Goal: Information Seeking & Learning: Learn about a topic

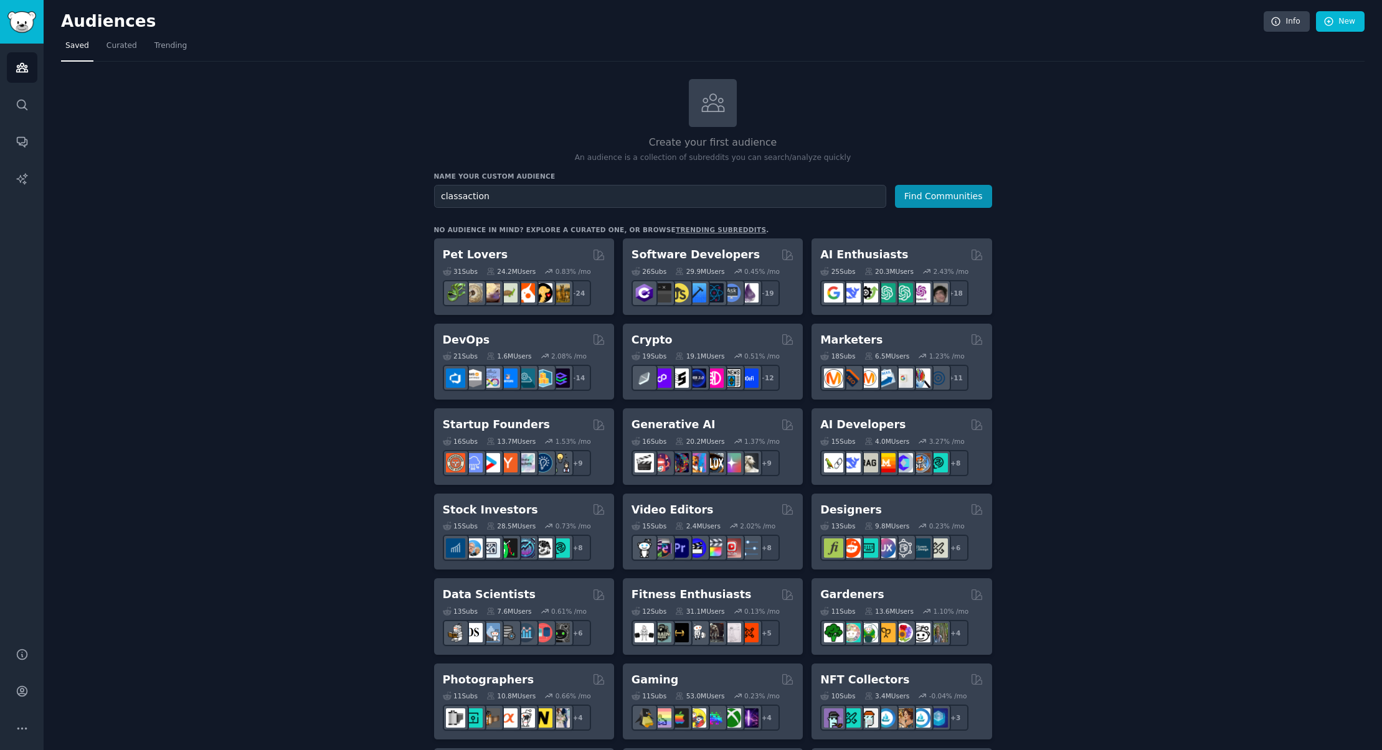
type input "classaction"
click at [895, 185] on button "Find Communities" at bounding box center [943, 196] width 97 height 23
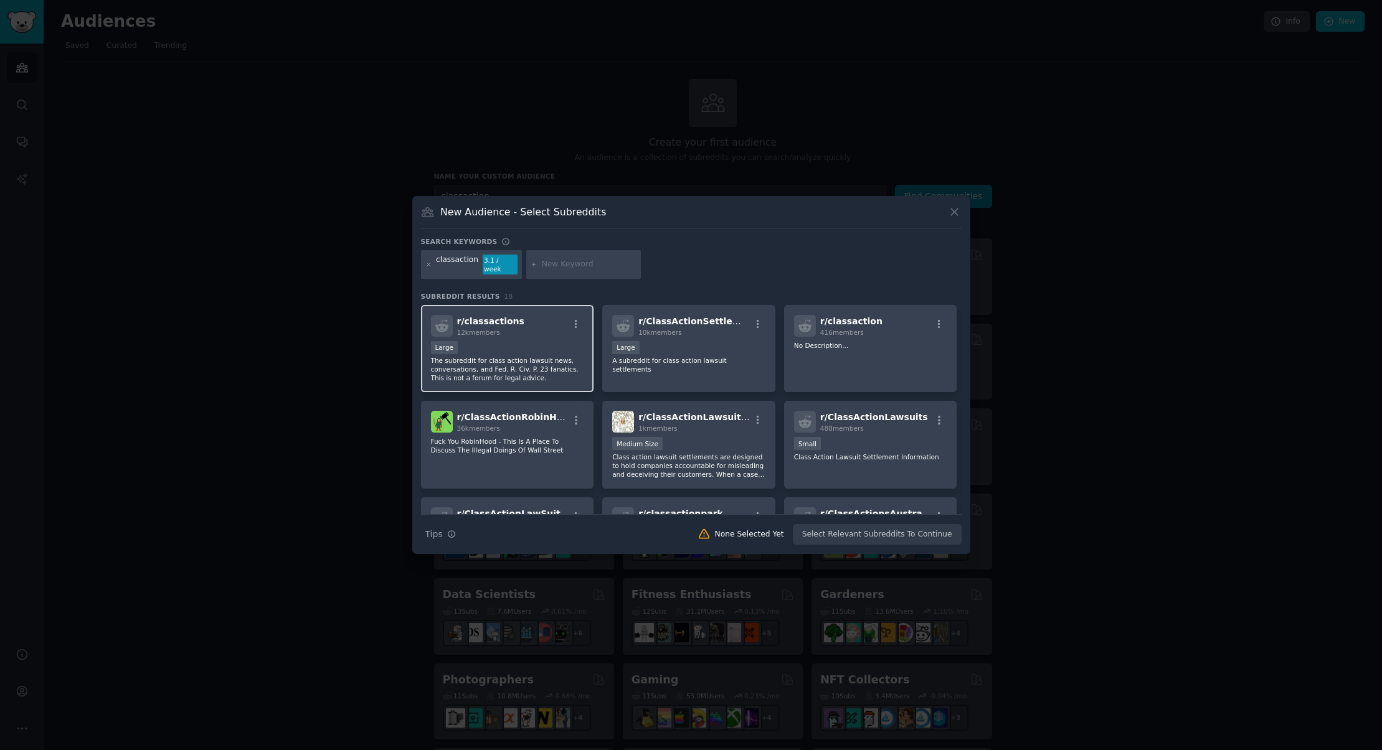
click at [474, 356] on p "The subreddit for class action lawsuit news, conversations, and Fed. R. Civ. P.…" at bounding box center [507, 369] width 153 height 26
click at [643, 382] on div "r/ ClassActionSettlement 10k members Large A subreddit for class action lawsuit…" at bounding box center [688, 349] width 173 height 88
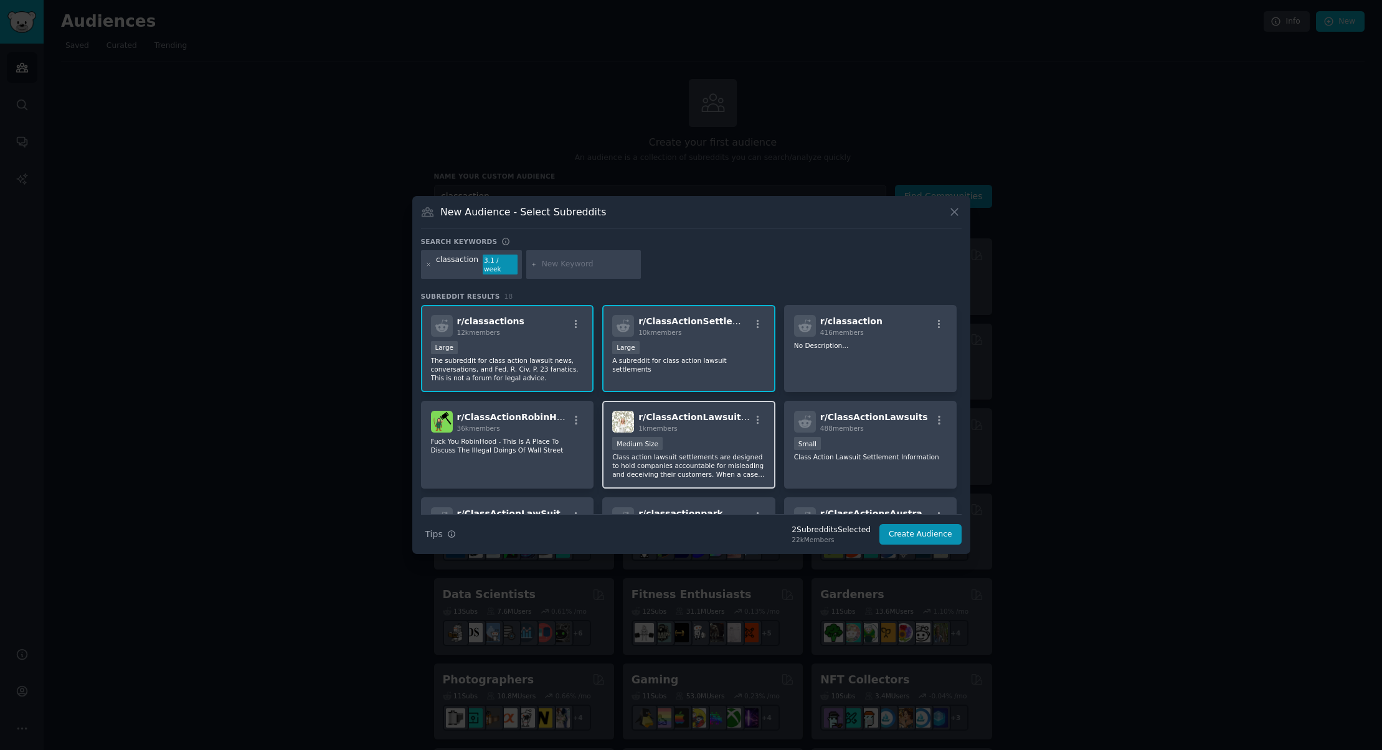
click at [723, 437] on div "1000 - 10,000 members Medium Size" at bounding box center [688, 445] width 153 height 16
click at [898, 437] on div "Small" at bounding box center [870, 445] width 153 height 16
click at [921, 532] on button "Create Audience" at bounding box center [920, 534] width 82 height 21
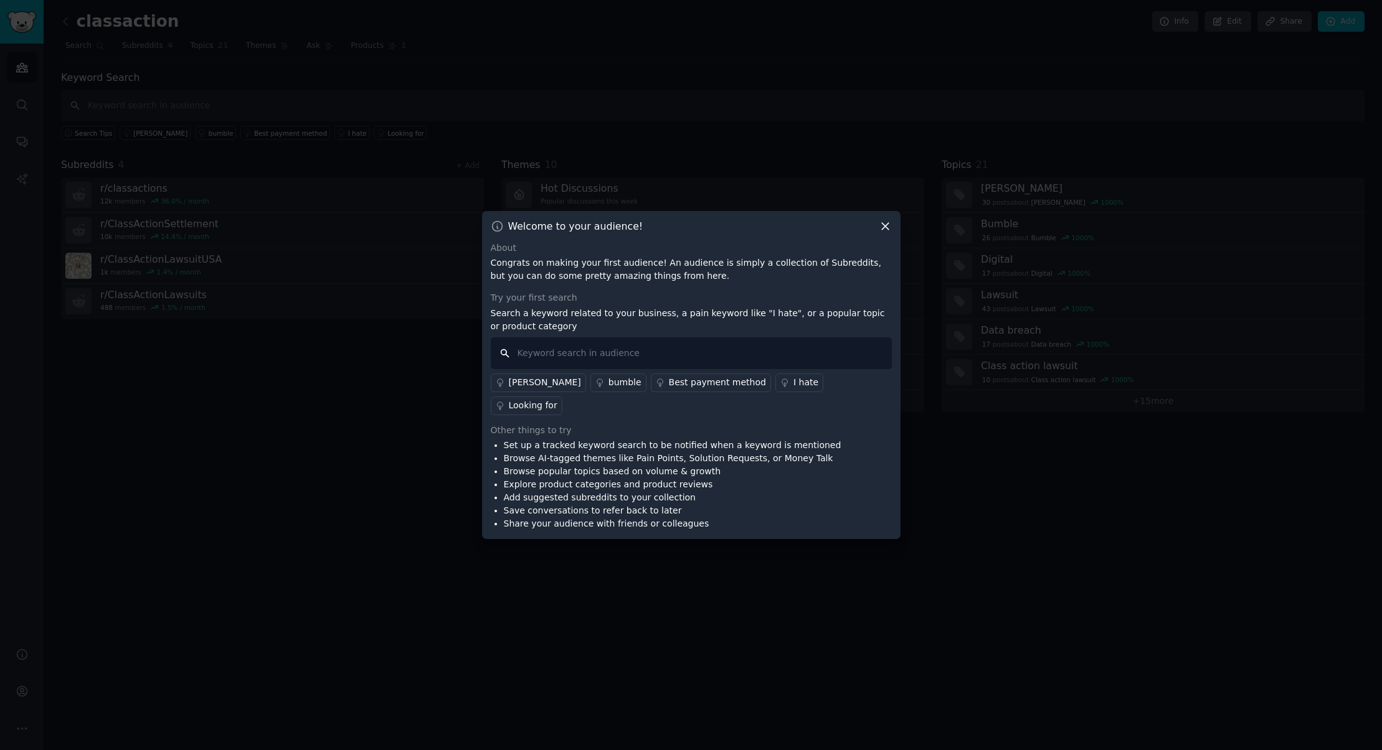
click at [708, 361] on input "text" at bounding box center [691, 353] width 401 height 32
type input "claim app"
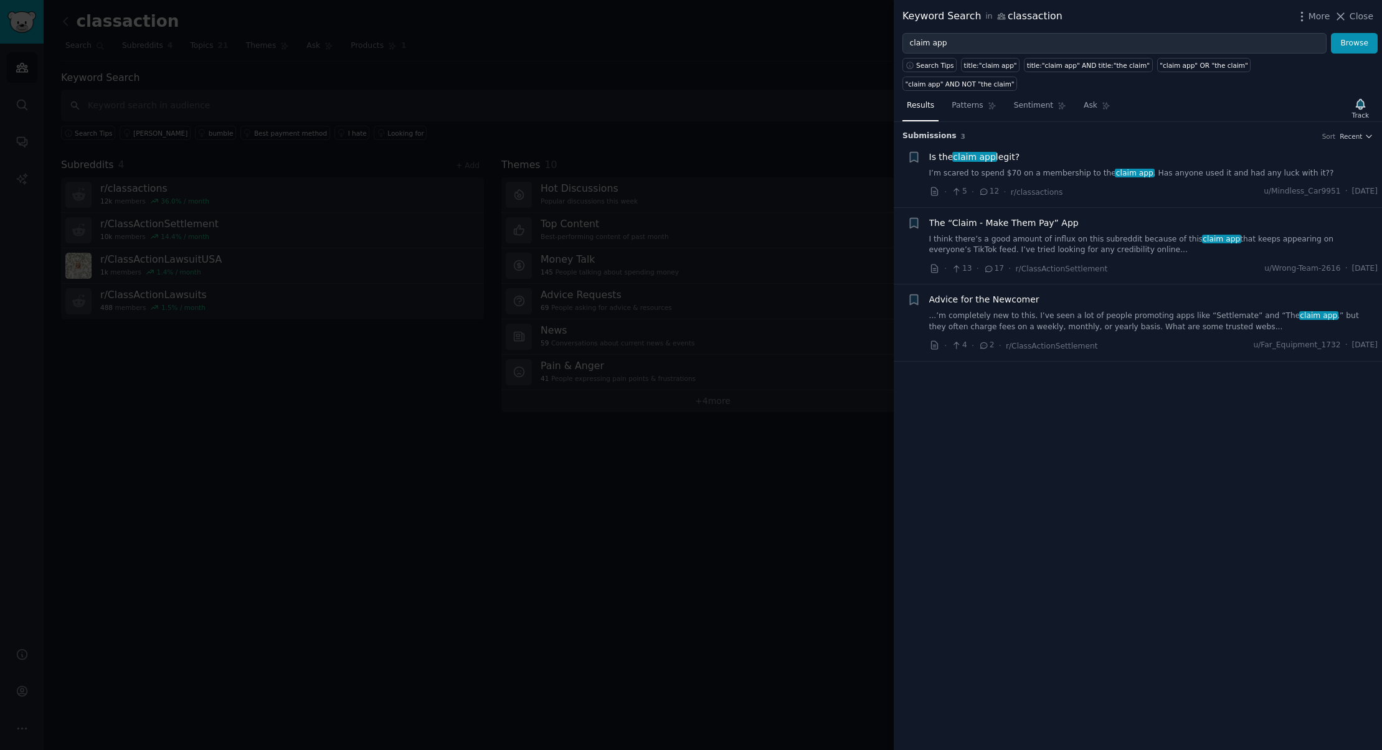
click at [1174, 142] on li "+ Is the claim app legit? I’m scared to spend $70 on a membership to the claim …" at bounding box center [1138, 174] width 488 height 65
click at [1009, 293] on span "Advice for the Newcomer" at bounding box center [984, 299] width 110 height 13
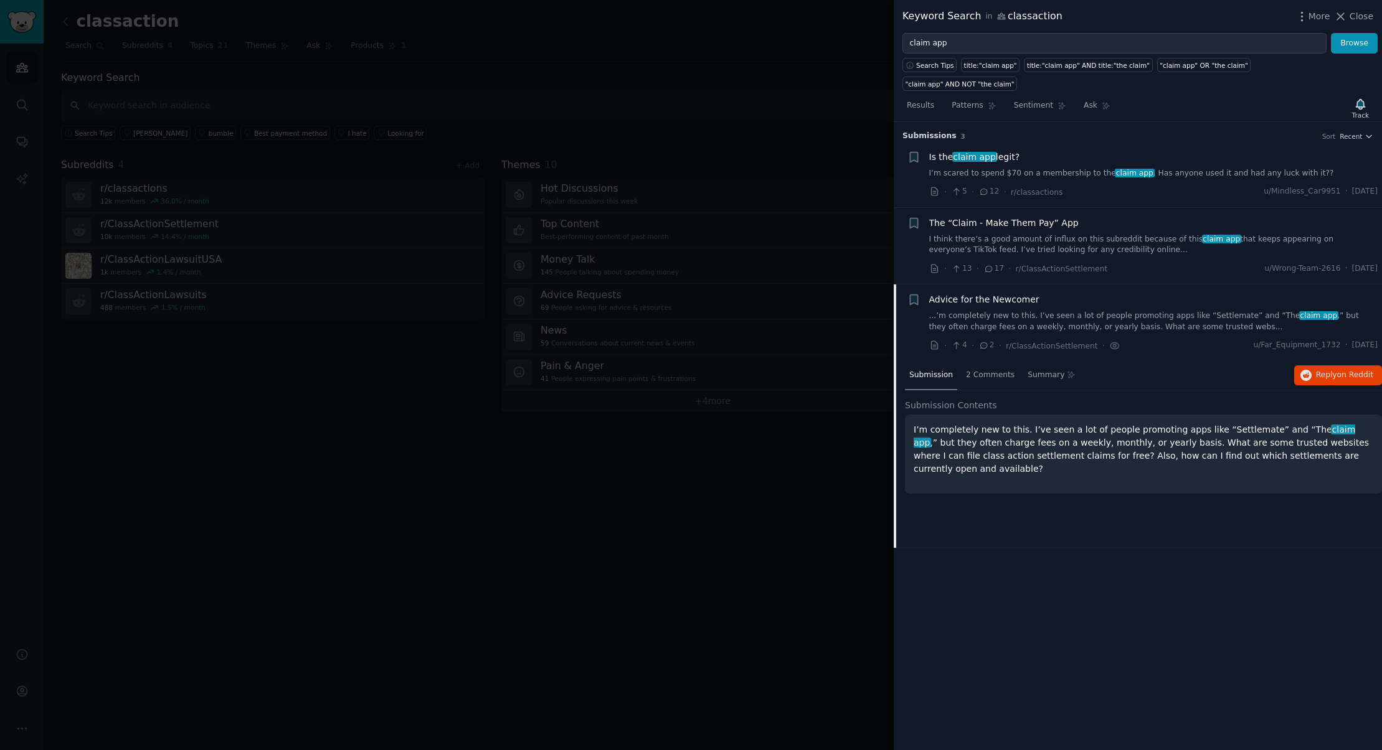
click at [1095, 293] on div "Advice for the Newcomer ...’m completely new to this. I’ve seen a lot of people…" at bounding box center [1153, 312] width 449 height 39
click at [1097, 293] on div "Advice for the Newcomer ...’m completely new to this. I’ve seen a lot of people…" at bounding box center [1153, 312] width 449 height 39
click at [1098, 293] on div "Advice for the Newcomer ...’m completely new to this. I’ve seen a lot of people…" at bounding box center [1153, 312] width 449 height 39
click at [536, 517] on div at bounding box center [691, 375] width 1382 height 750
